Goal: Task Accomplishment & Management: Manage account settings

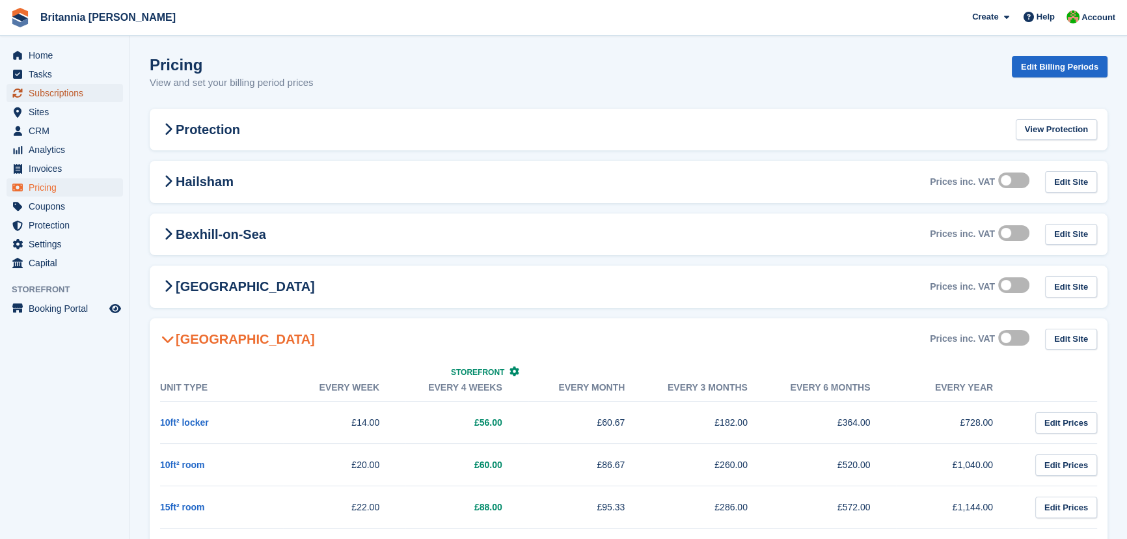
click at [44, 90] on span "Subscriptions" at bounding box center [68, 93] width 78 height 18
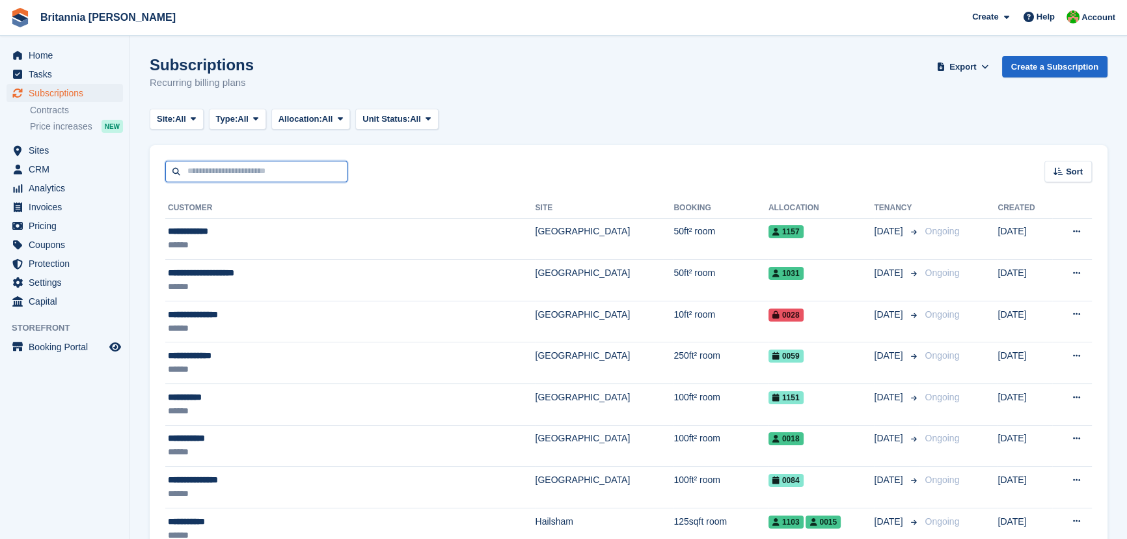
click at [228, 176] on input "text" at bounding box center [256, 171] width 182 height 21
type input "****"
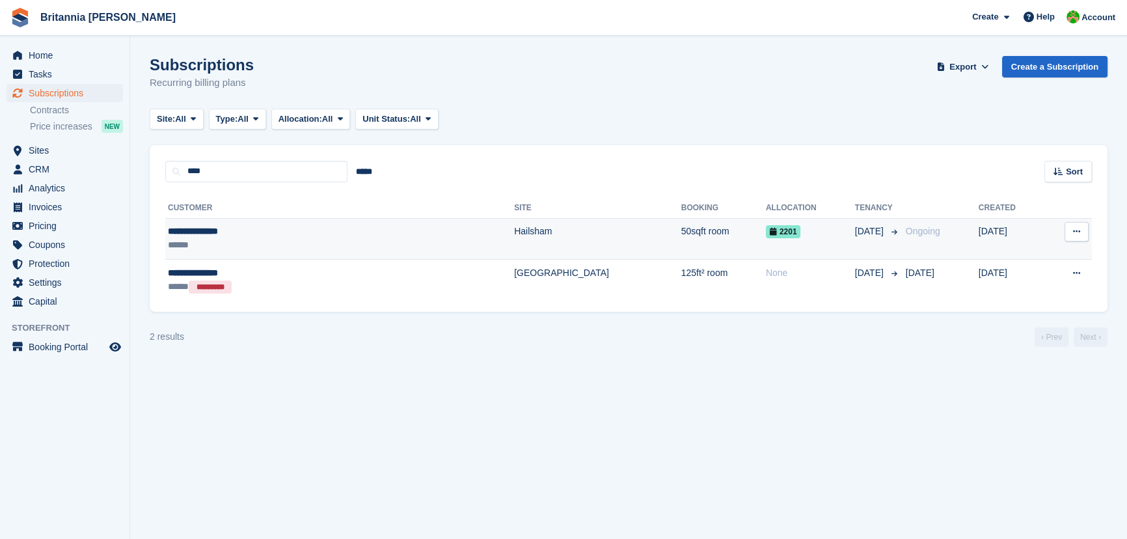
click at [244, 241] on div "******" at bounding box center [266, 245] width 196 height 14
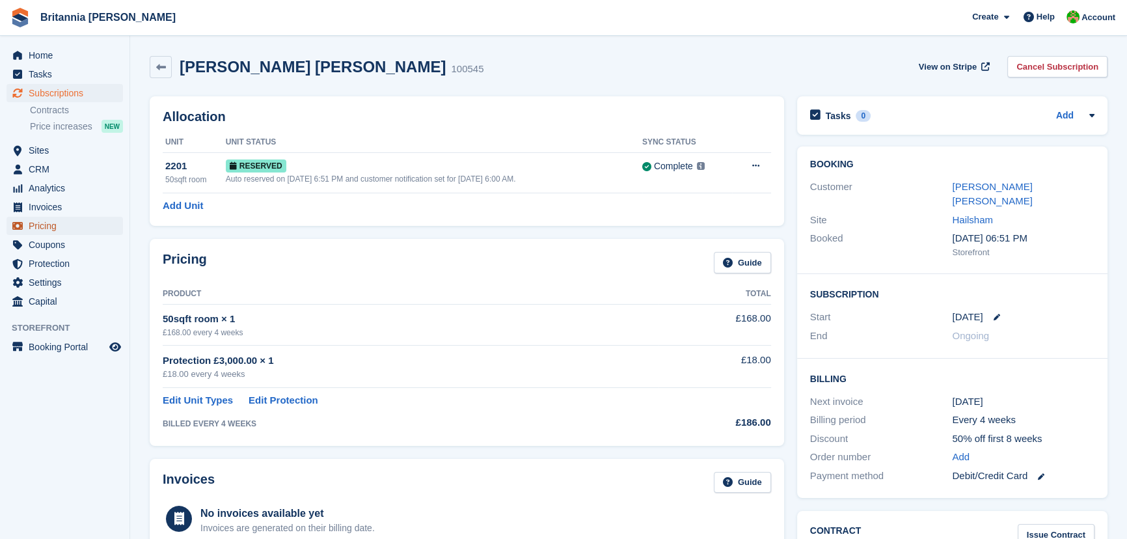
click at [49, 230] on span "Pricing" at bounding box center [68, 226] width 78 height 18
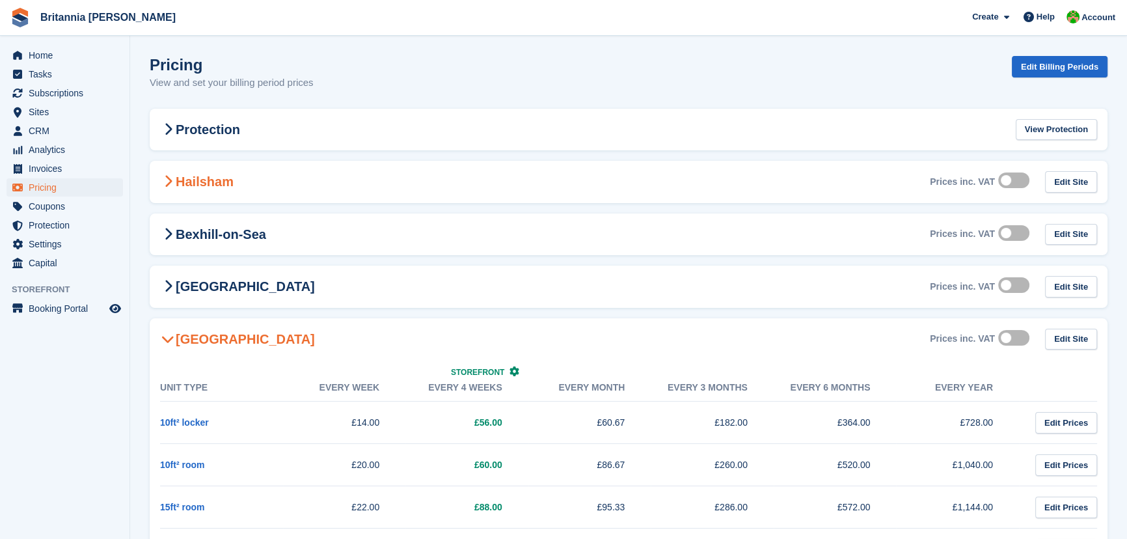
click at [200, 183] on h2 "Hailsham" at bounding box center [197, 182] width 74 height 16
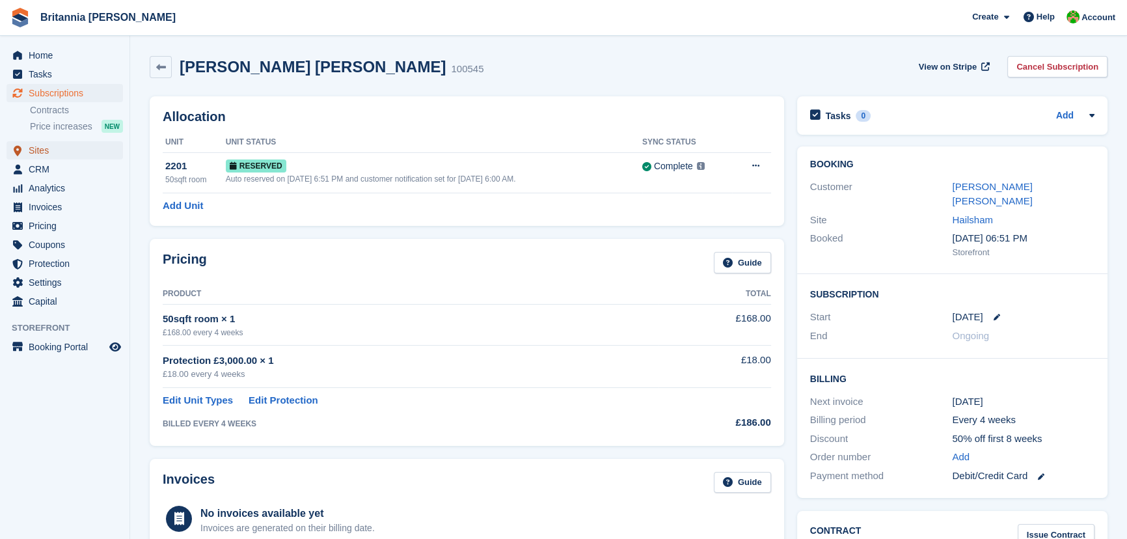
click at [34, 155] on span "Sites" at bounding box center [68, 150] width 78 height 18
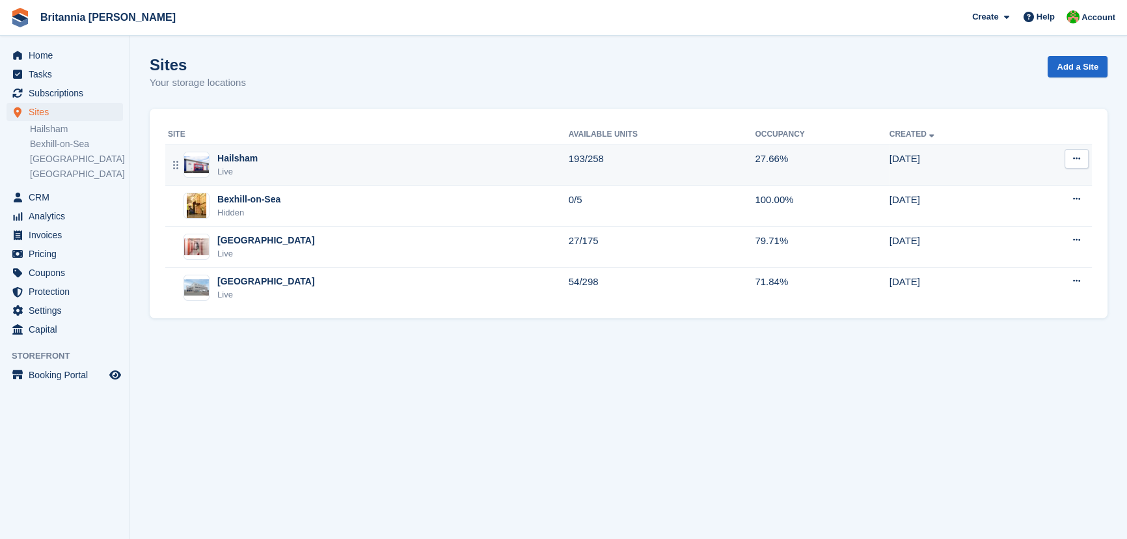
click at [242, 167] on div "Live" at bounding box center [237, 171] width 40 height 13
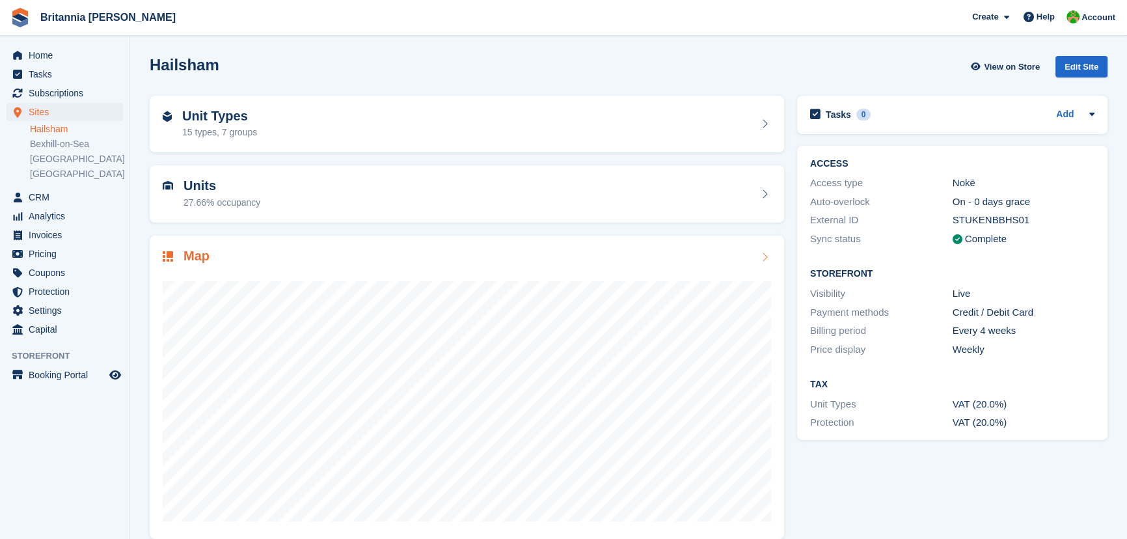
scroll to position [16, 0]
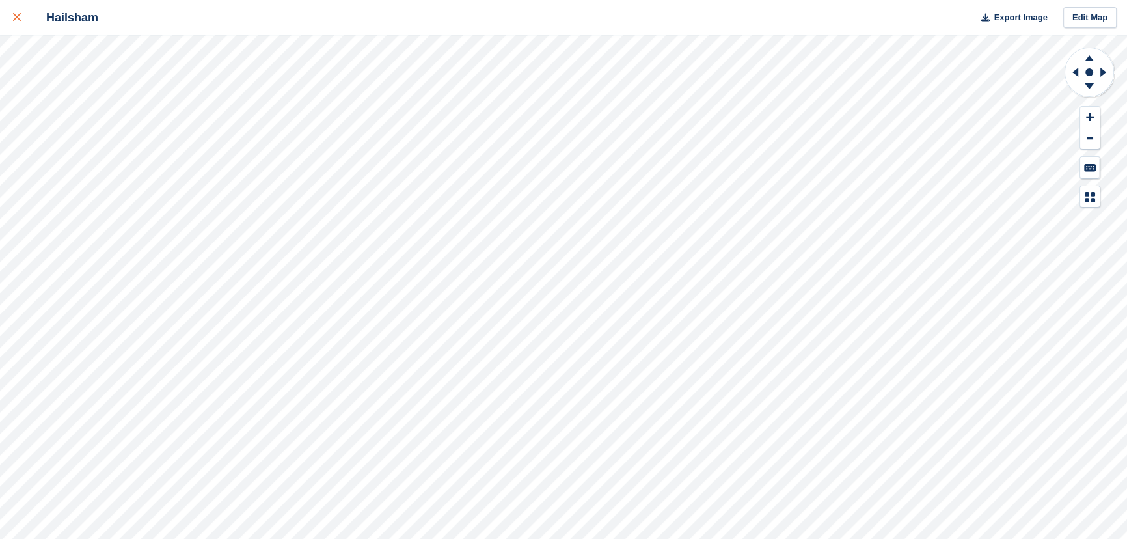
click at [16, 8] on link at bounding box center [17, 17] width 34 height 35
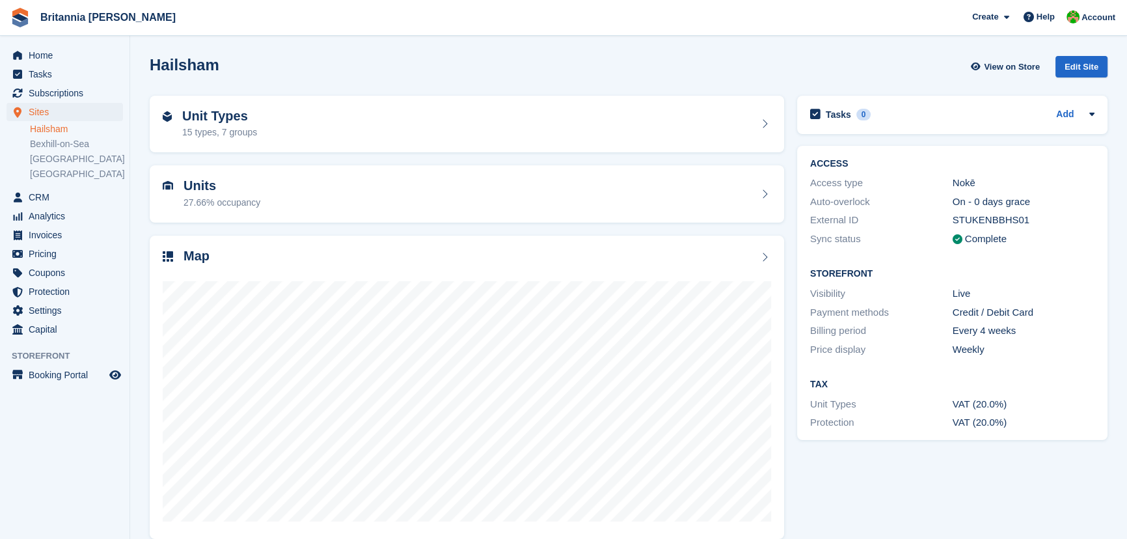
click at [56, 131] on link "Hailsham" at bounding box center [76, 129] width 93 height 12
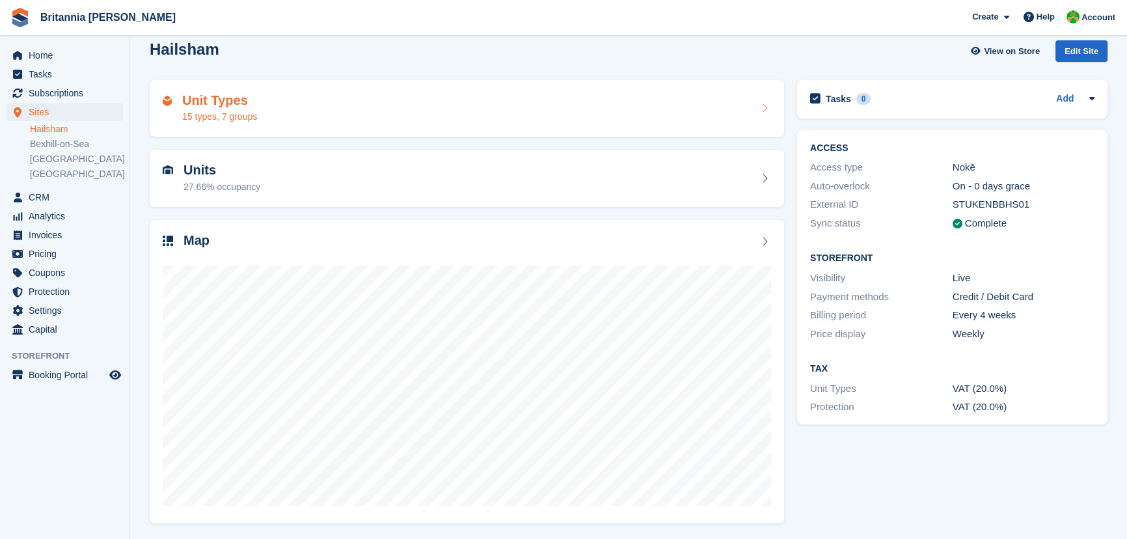
click at [225, 110] on div "15 types, 7 groups" at bounding box center [219, 117] width 75 height 14
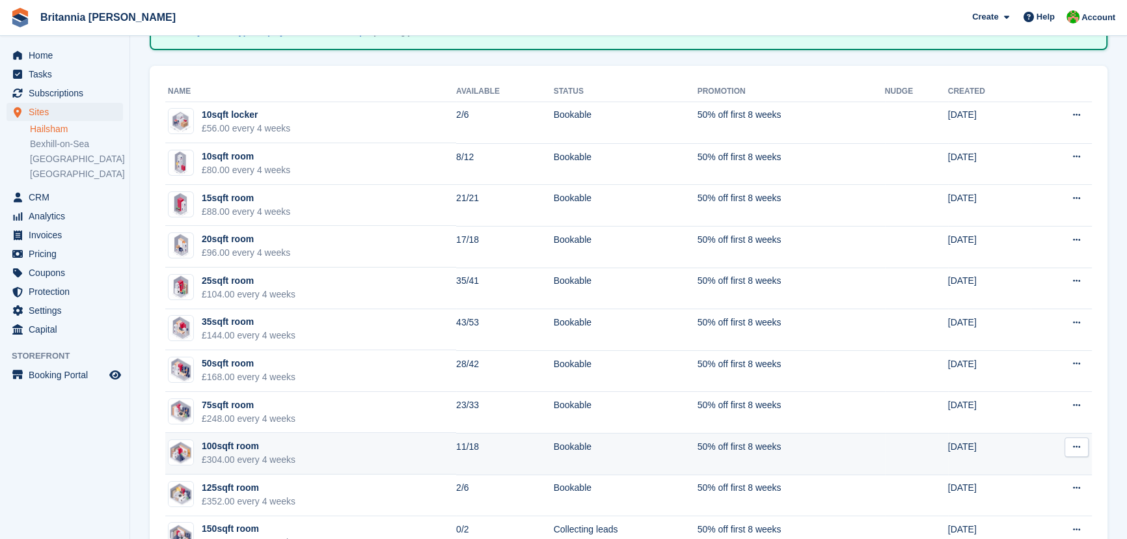
scroll to position [236, 0]
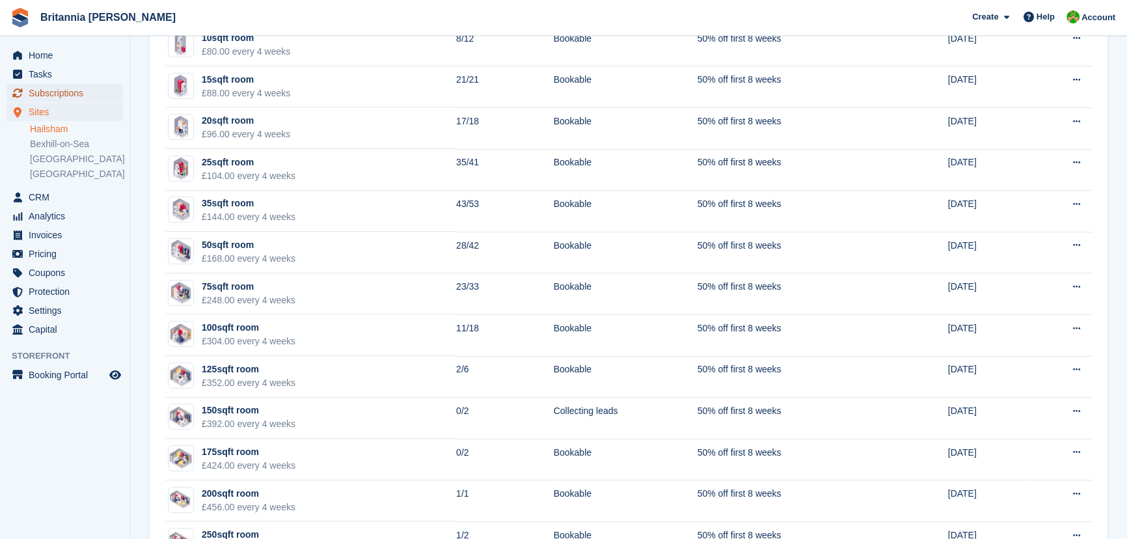
click at [45, 85] on span "Subscriptions" at bounding box center [68, 93] width 78 height 18
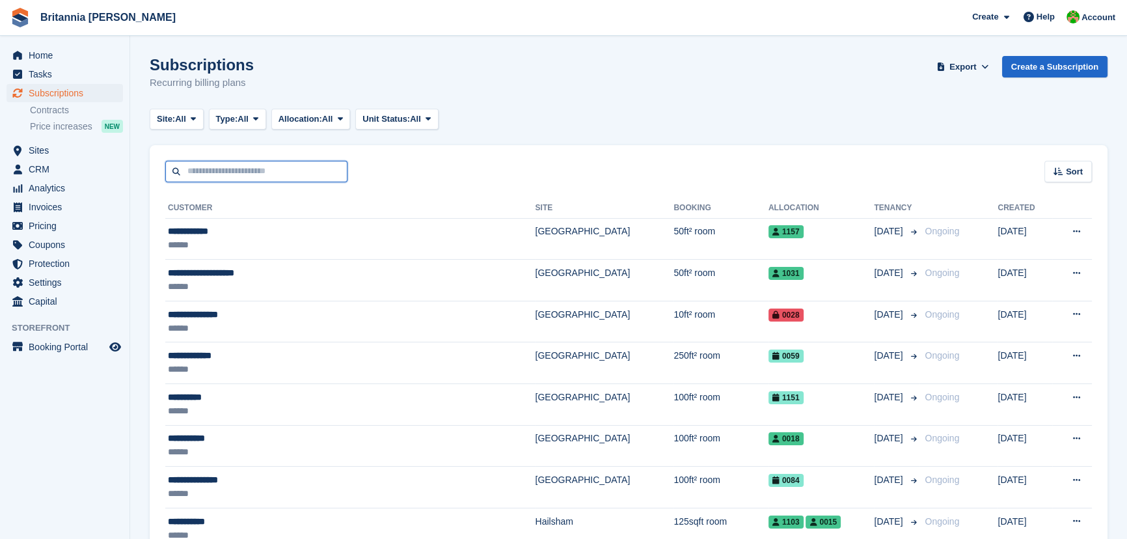
click at [267, 170] on input "text" at bounding box center [256, 171] width 182 height 21
type input "****"
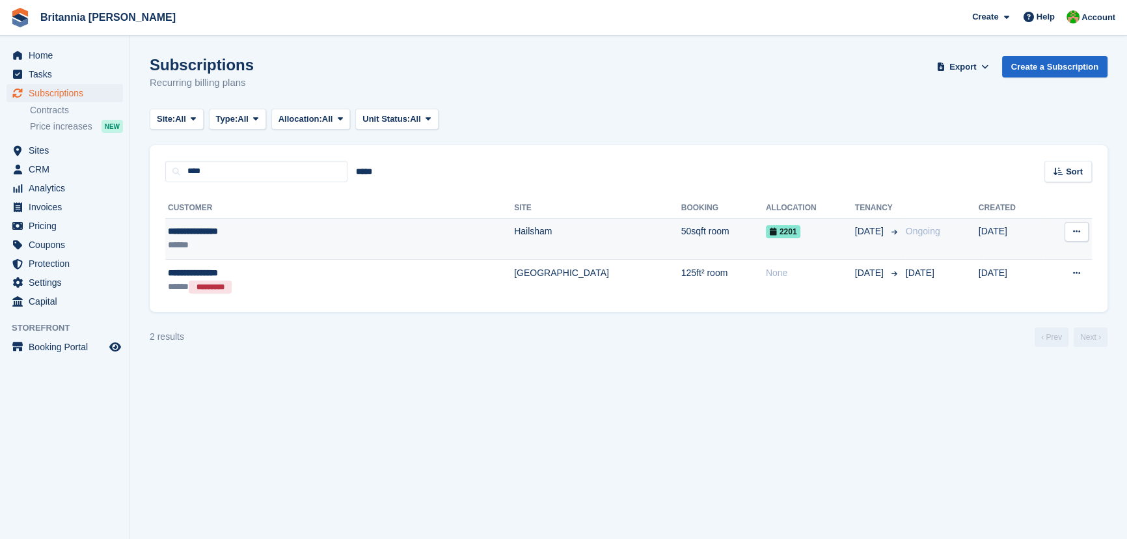
click at [260, 229] on div "**********" at bounding box center [266, 231] width 196 height 14
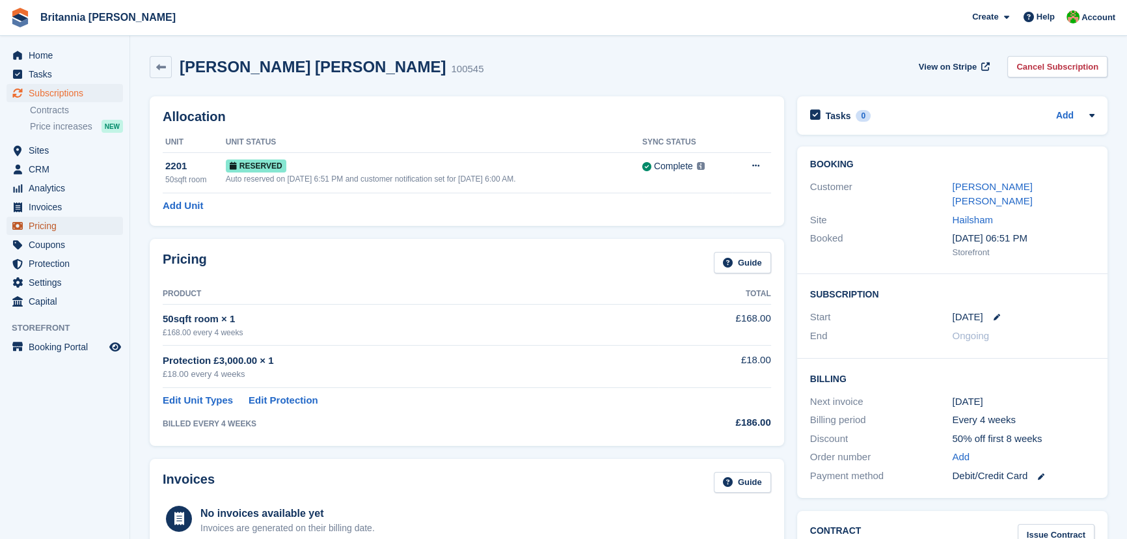
click at [47, 225] on span "Pricing" at bounding box center [68, 226] width 78 height 18
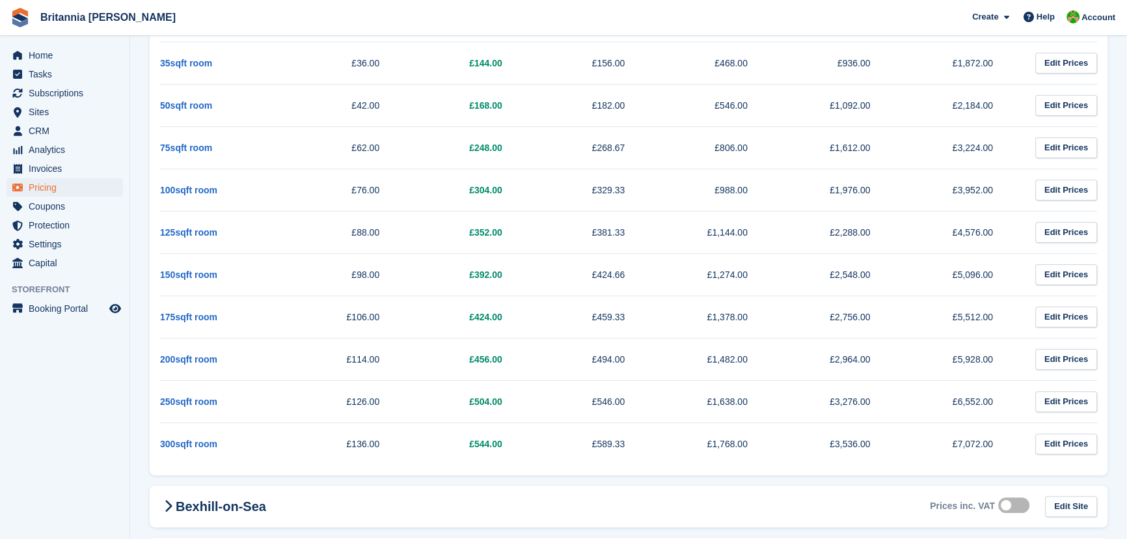
scroll to position [295, 0]
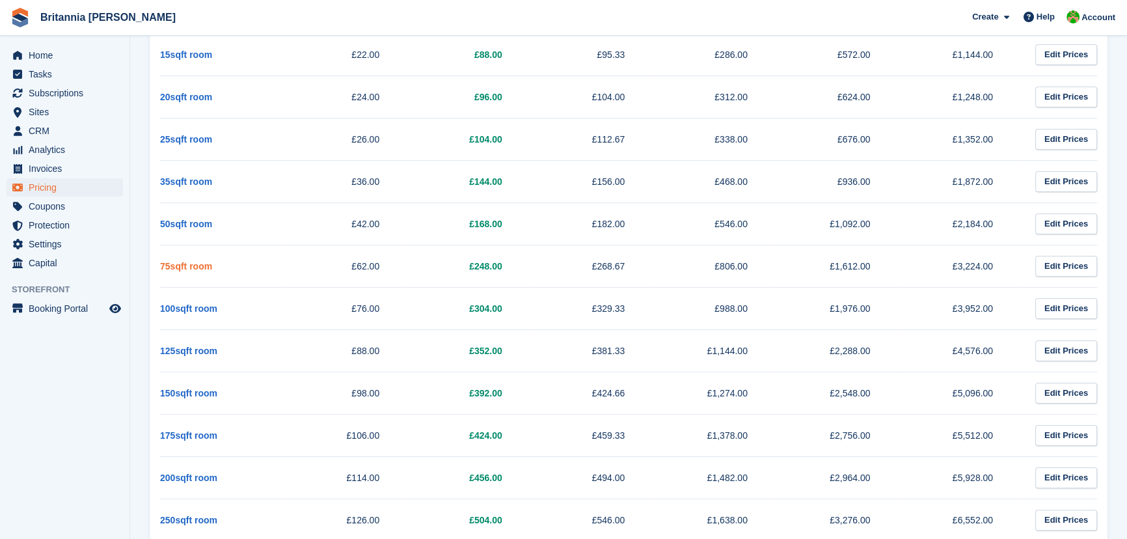
click at [177, 266] on link "75sqft room" at bounding box center [186, 266] width 52 height 10
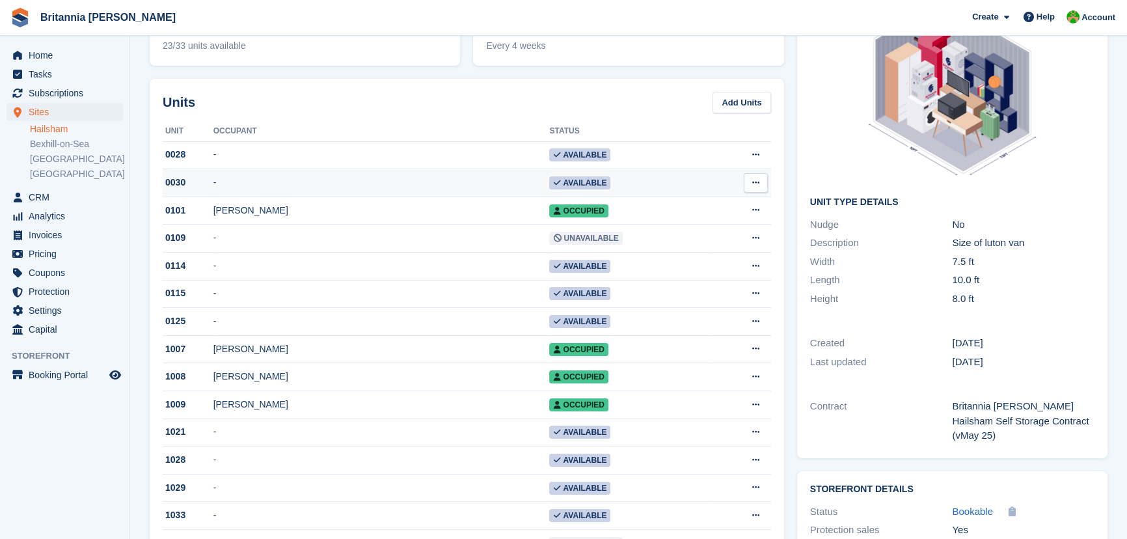
scroll to position [236, 0]
